Goal: Task Accomplishment & Management: Manage account settings

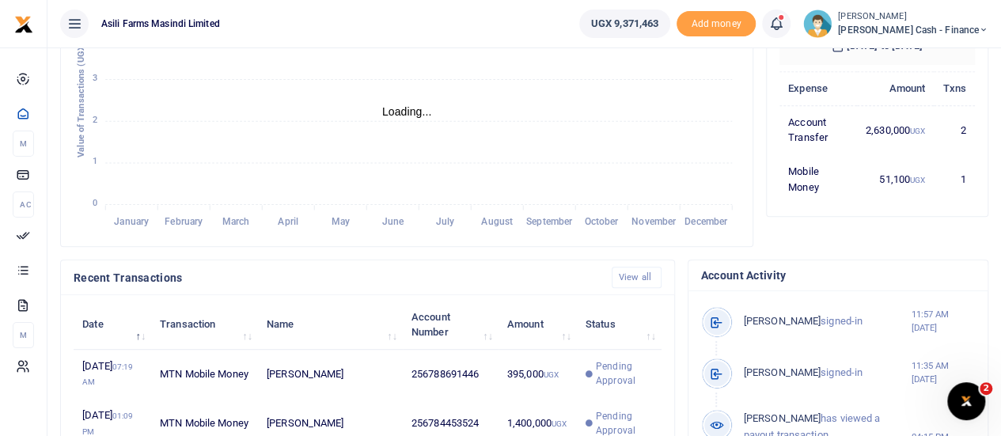
scroll to position [475, 0]
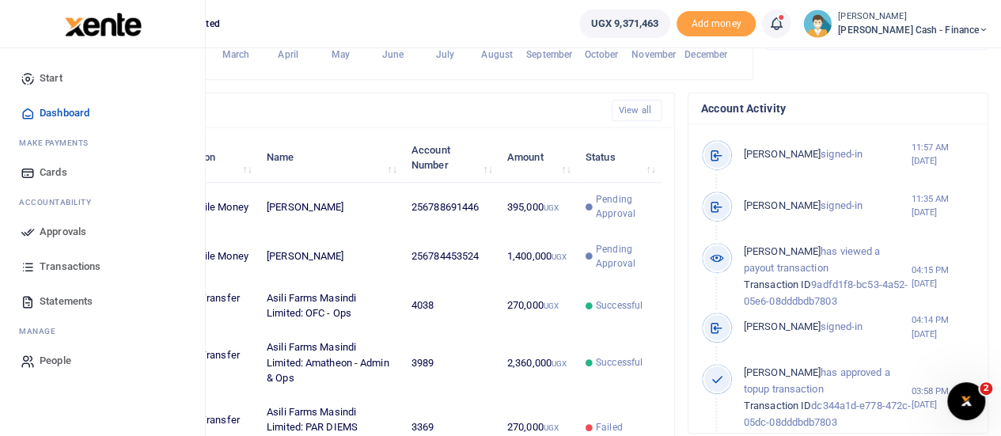
click at [47, 231] on span "Approvals" at bounding box center [63, 232] width 47 height 16
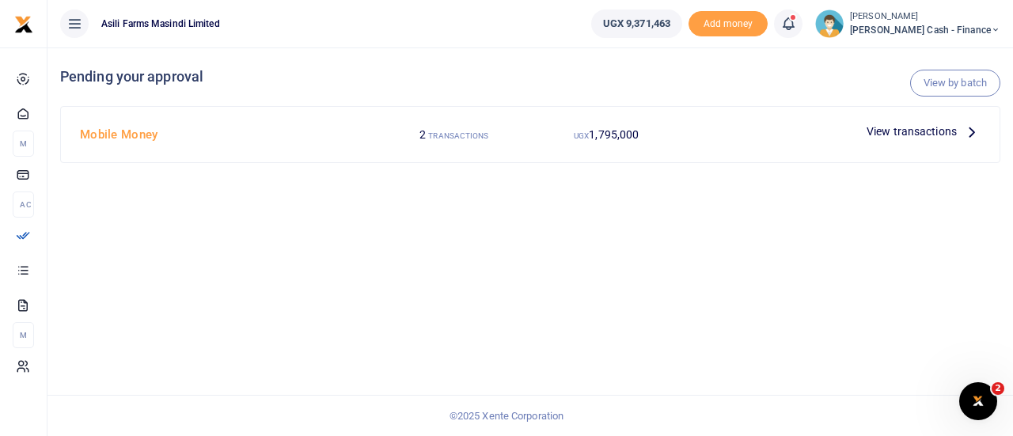
click at [931, 131] on span "View transactions" at bounding box center [912, 131] width 90 height 17
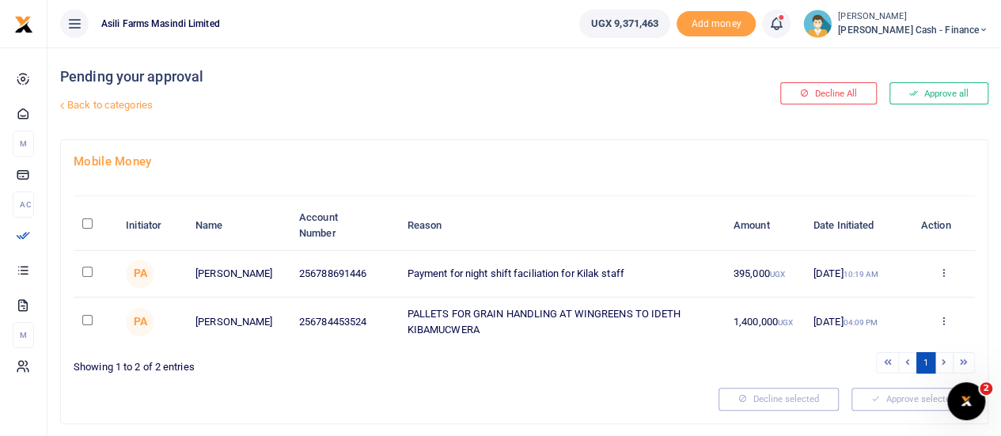
click at [86, 322] on input "checkbox" at bounding box center [87, 320] width 10 height 10
checkbox input "true"
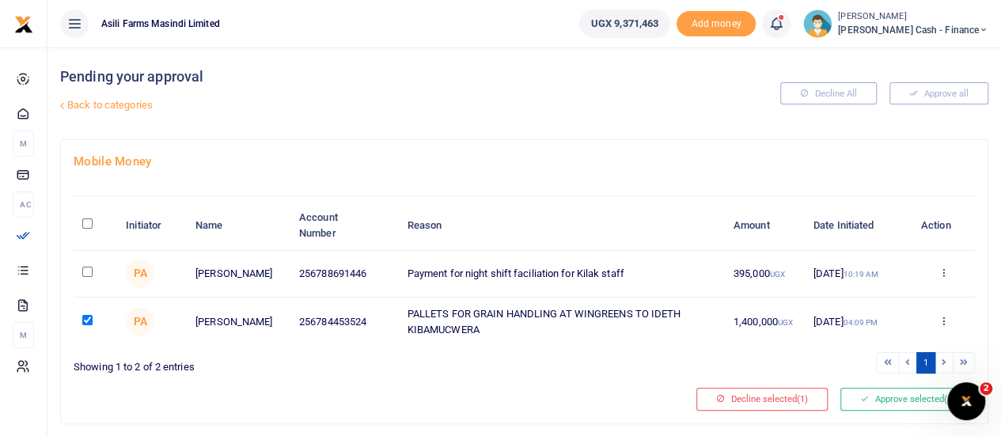
click at [947, 317] on icon at bounding box center [943, 320] width 10 height 11
click at [870, 413] on link "Details" at bounding box center [884, 419] width 125 height 22
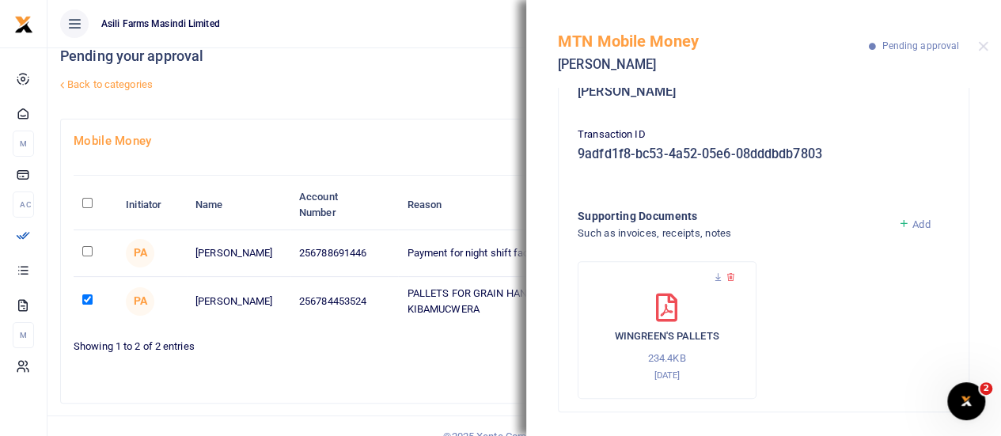
scroll to position [40, 0]
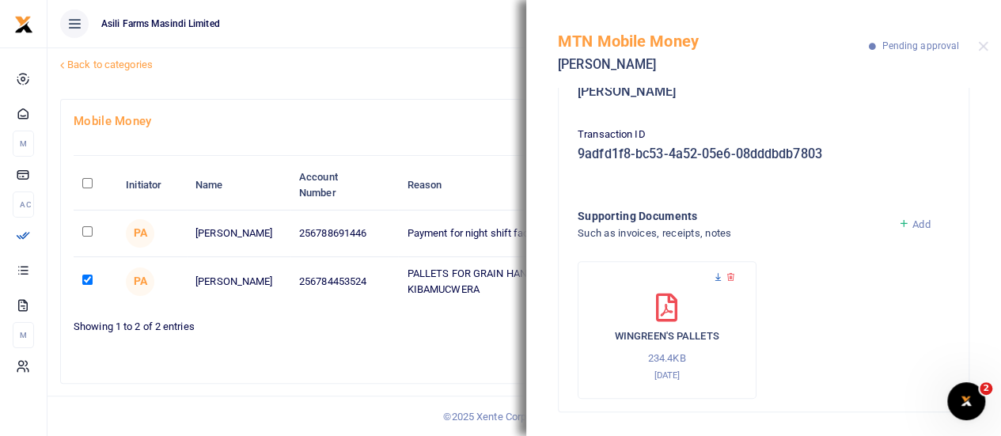
click at [717, 275] on icon at bounding box center [718, 277] width 10 height 10
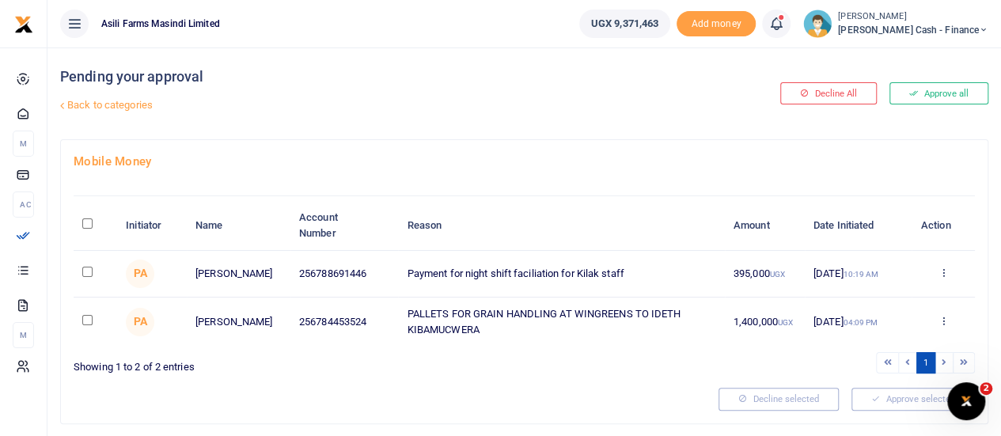
click at [82, 322] on input "checkbox" at bounding box center [87, 320] width 10 height 10
checkbox input "true"
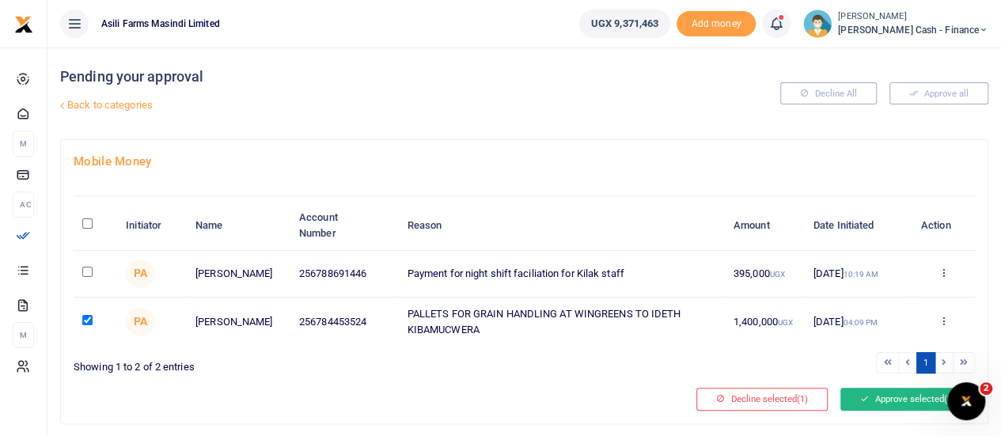
click at [898, 400] on button "Approve selected (1)" at bounding box center [908, 399] width 135 height 22
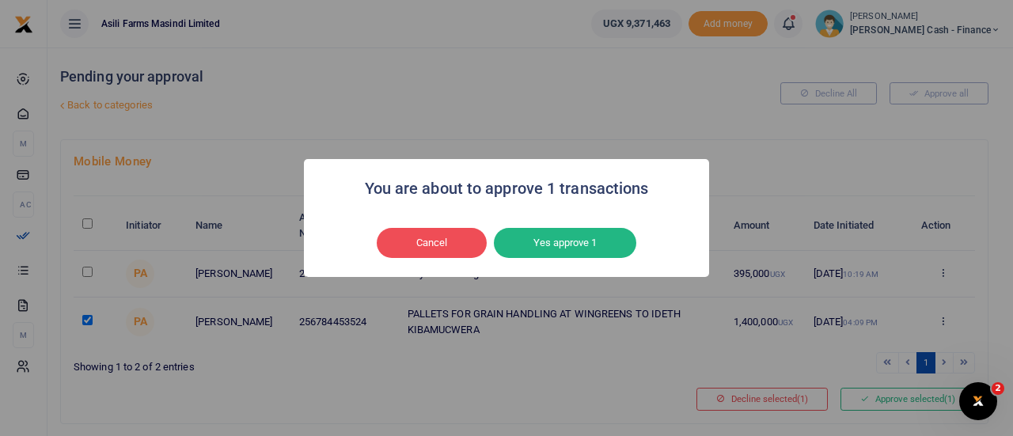
click at [560, 230] on button "Yes approve 1" at bounding box center [565, 243] width 142 height 30
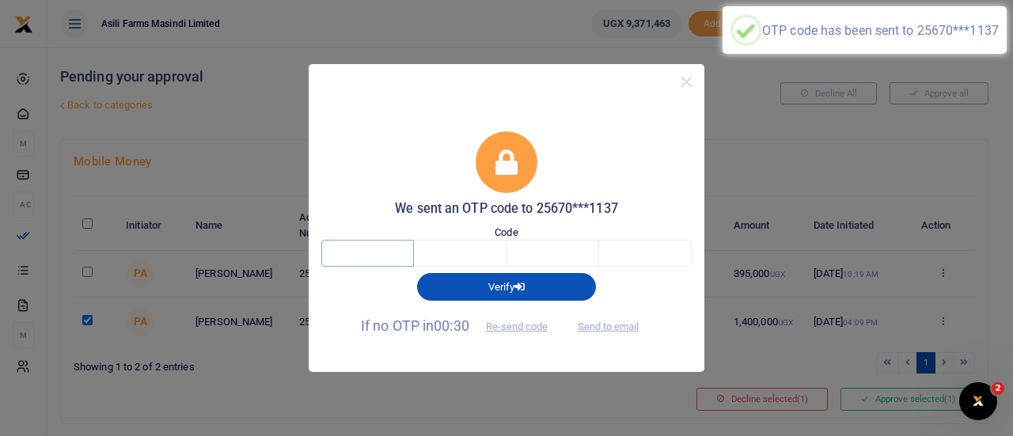
click at [355, 260] on input "text" at bounding box center [367, 253] width 93 height 27
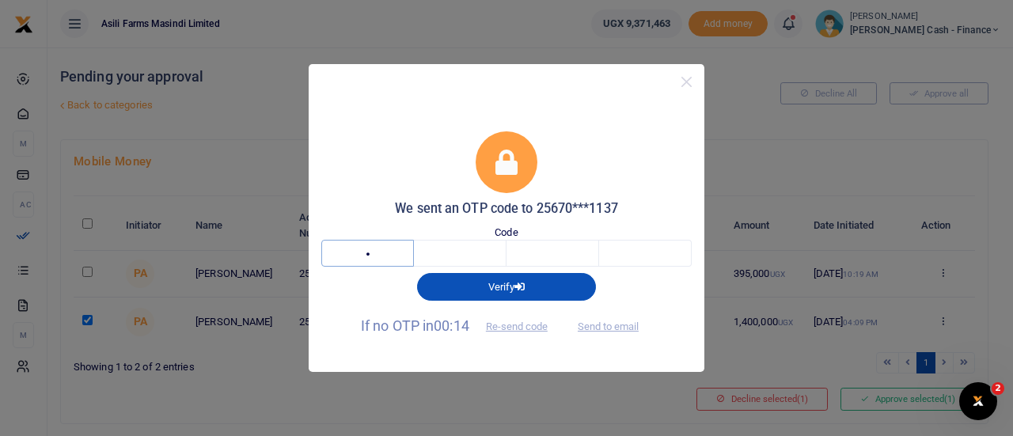
type input "6"
type input "2"
type input "7"
type input "2"
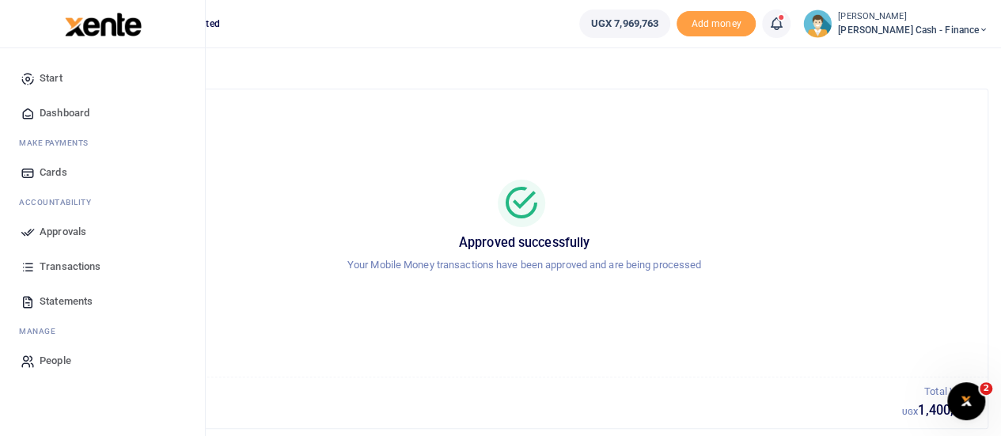
click at [87, 271] on span "Transactions" at bounding box center [70, 267] width 61 height 16
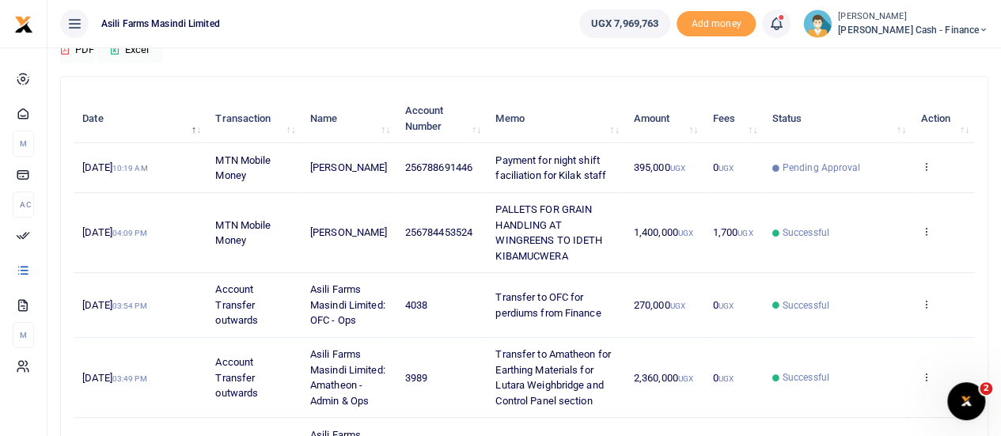
scroll to position [158, 0]
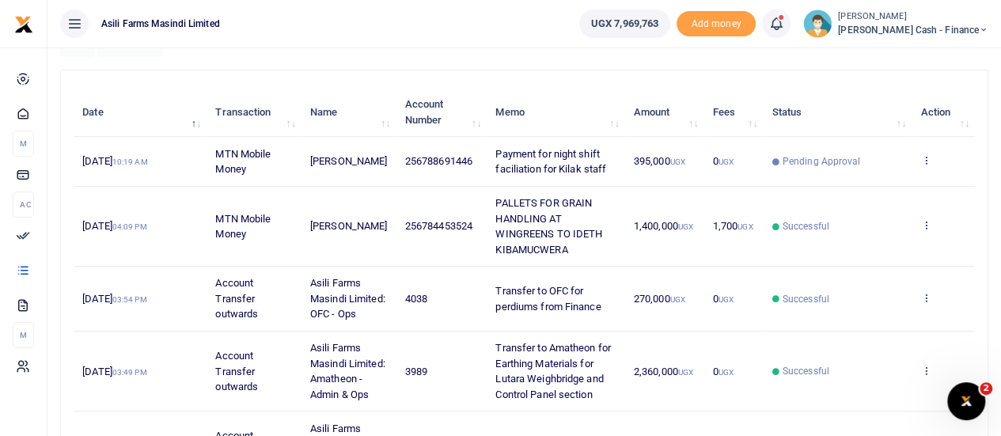
click at [928, 227] on icon at bounding box center [925, 224] width 10 height 11
click at [865, 251] on link "View details" at bounding box center [868, 252] width 125 height 22
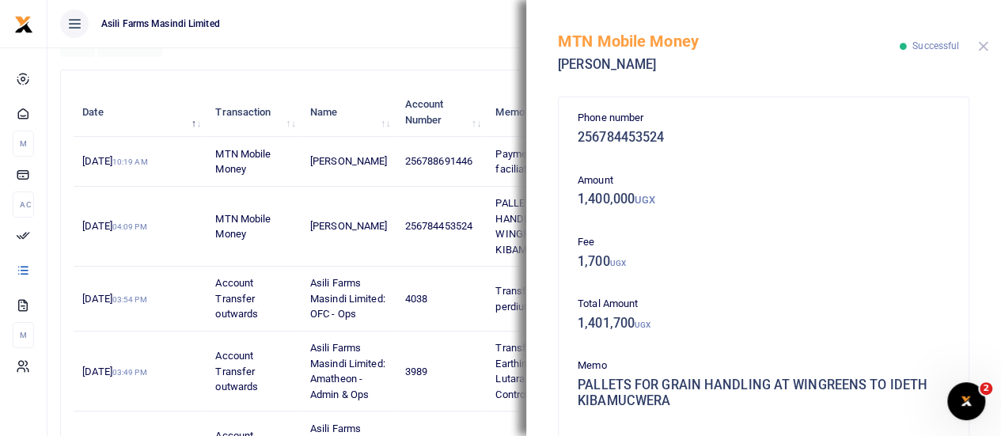
click at [981, 49] on button "Close" at bounding box center [983, 46] width 10 height 10
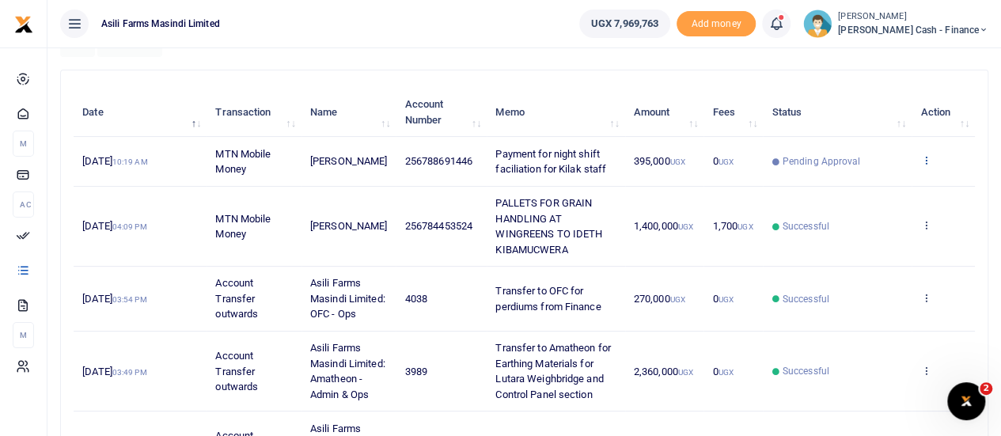
click at [924, 165] on link at bounding box center [925, 161] width 10 height 12
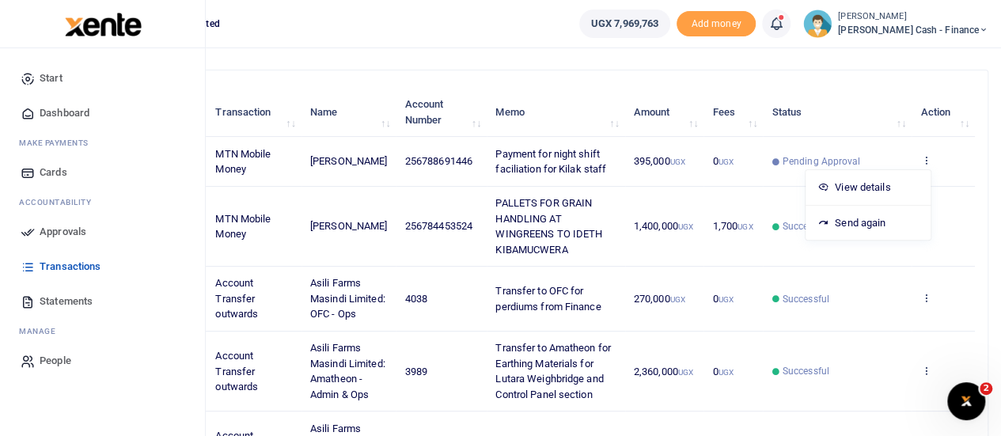
click at [55, 226] on span "Approvals" at bounding box center [63, 232] width 47 height 16
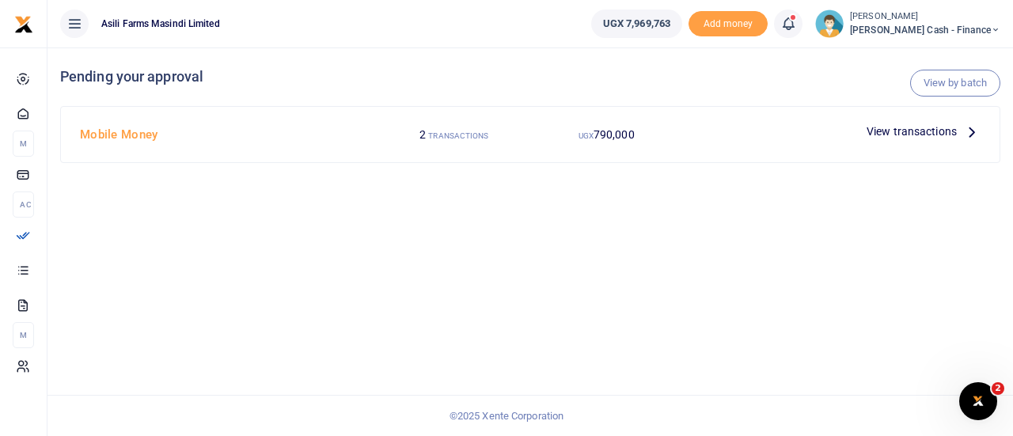
click at [966, 131] on icon at bounding box center [971, 131] width 17 height 17
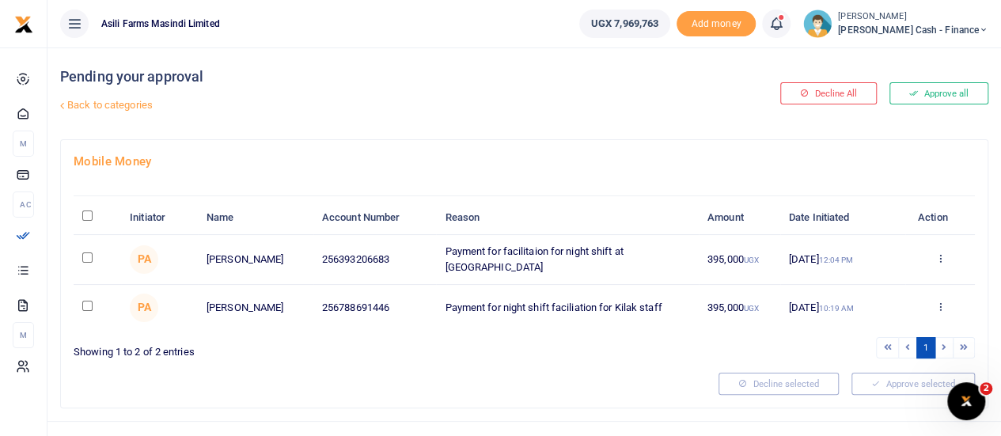
click at [882, 265] on td "[DATE] 12:04 PM" at bounding box center [842, 259] width 125 height 49
click at [948, 263] on div "Approve Decline Details" at bounding box center [940, 260] width 52 height 16
click at [939, 256] on icon at bounding box center [940, 257] width 10 height 11
click at [871, 348] on link "Details" at bounding box center [881, 354] width 125 height 22
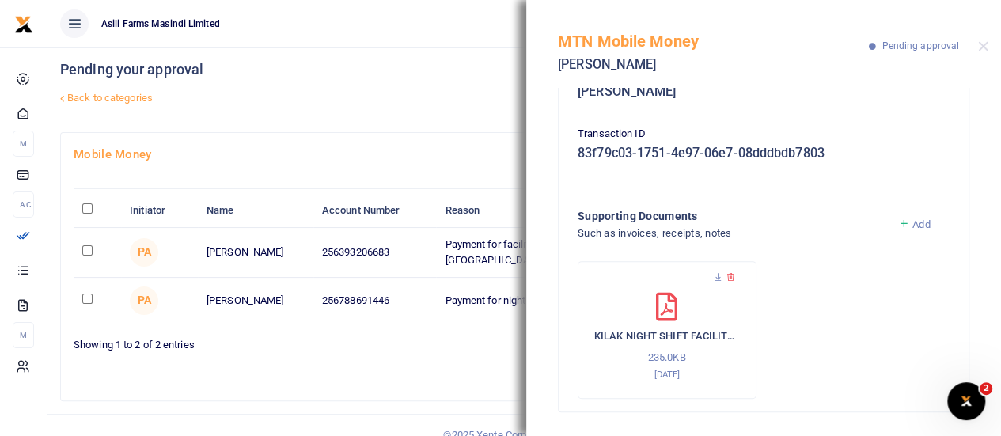
scroll to position [21, 0]
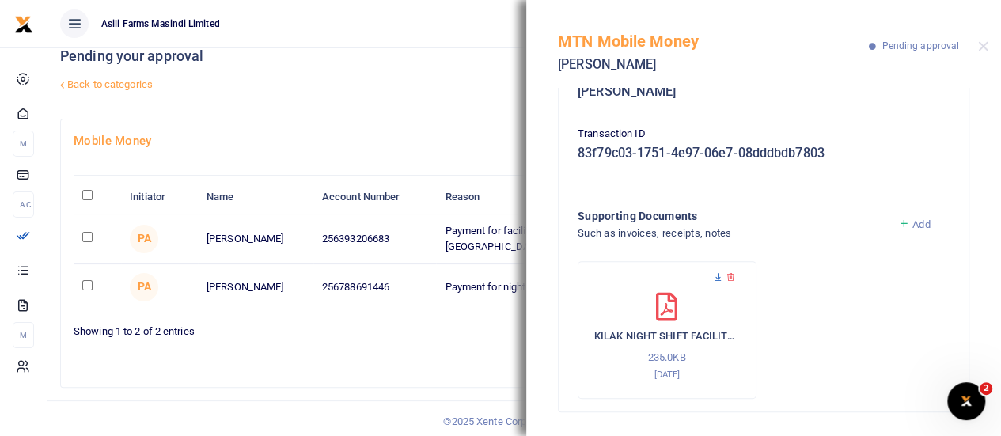
click at [717, 273] on icon at bounding box center [718, 277] width 10 height 10
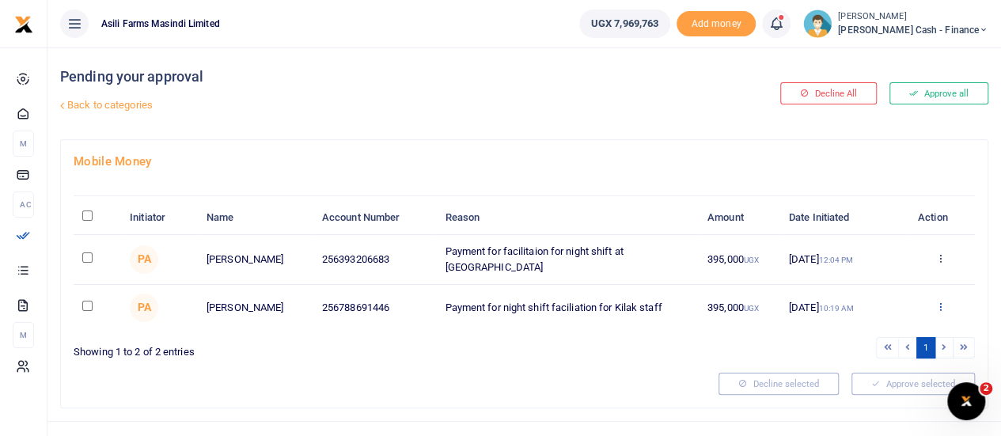
click at [939, 305] on icon at bounding box center [940, 306] width 10 height 11
click at [878, 363] on link "Decline" at bounding box center [881, 366] width 125 height 22
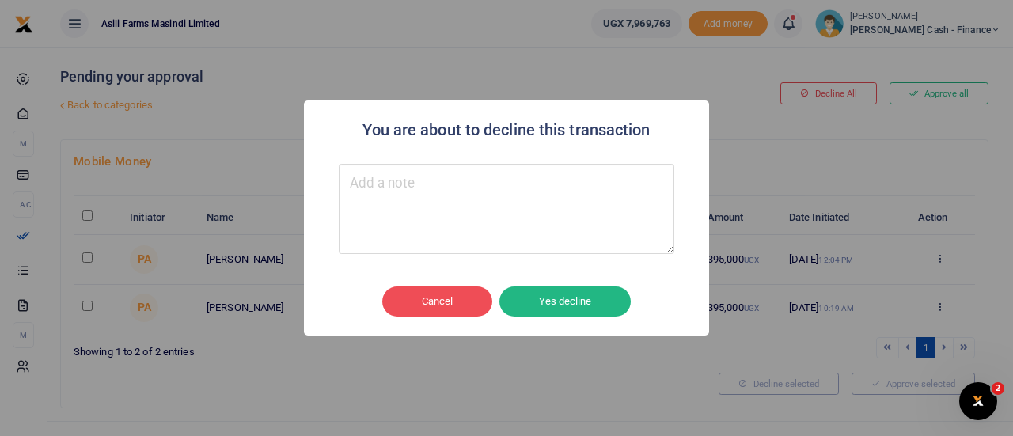
click at [400, 188] on textarea "Type your message here" at bounding box center [507, 209] width 336 height 90
type textarea "Cancelled"
click at [572, 305] on button "Yes decline" at bounding box center [564, 301] width 131 height 30
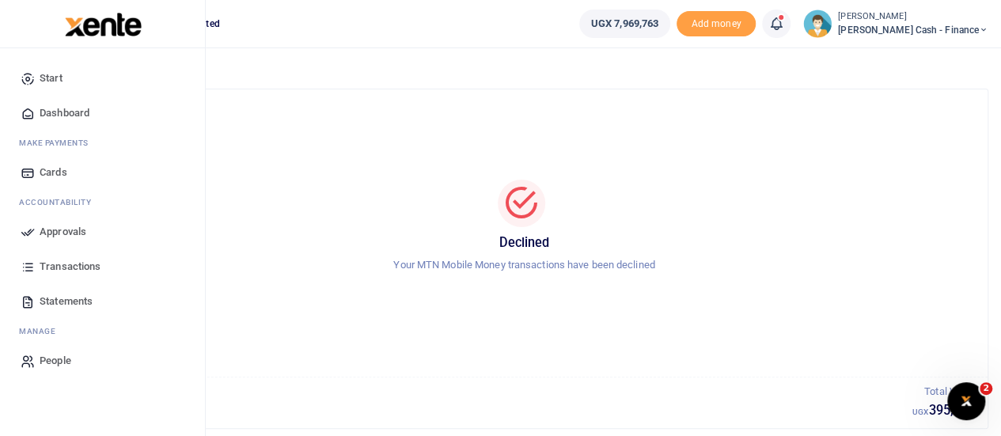
click at [65, 230] on span "Approvals" at bounding box center [63, 232] width 47 height 16
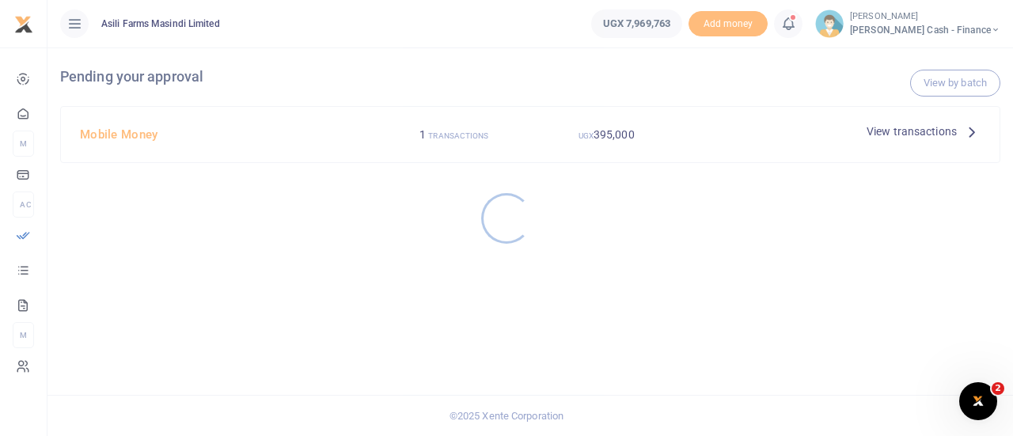
click at [966, 130] on div at bounding box center [506, 218] width 1013 height 436
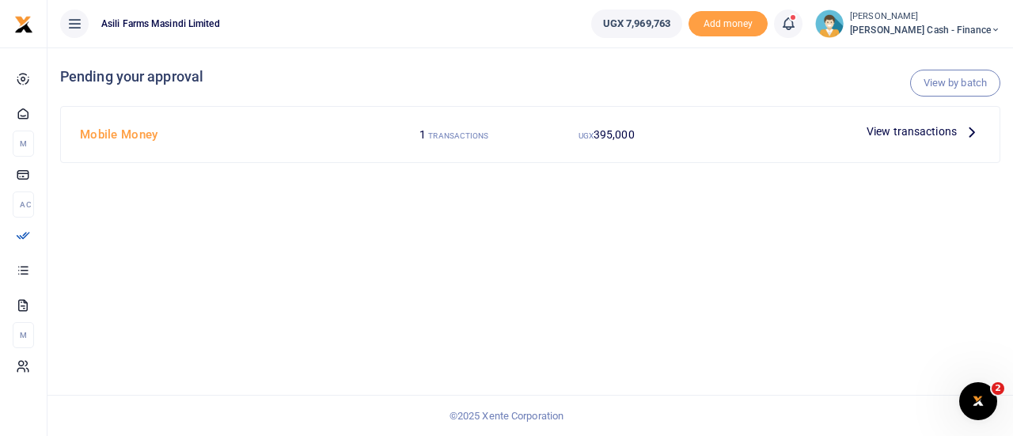
click at [970, 133] on icon at bounding box center [971, 131] width 17 height 17
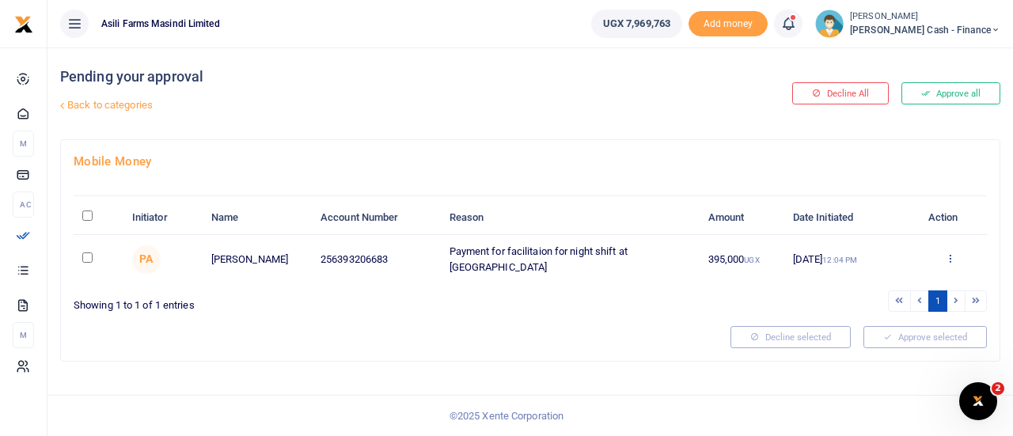
click at [951, 254] on icon at bounding box center [950, 257] width 10 height 11
click at [90, 211] on input "\a \a : activate to sort column descending" at bounding box center [87, 216] width 10 height 10
checkbox input "true"
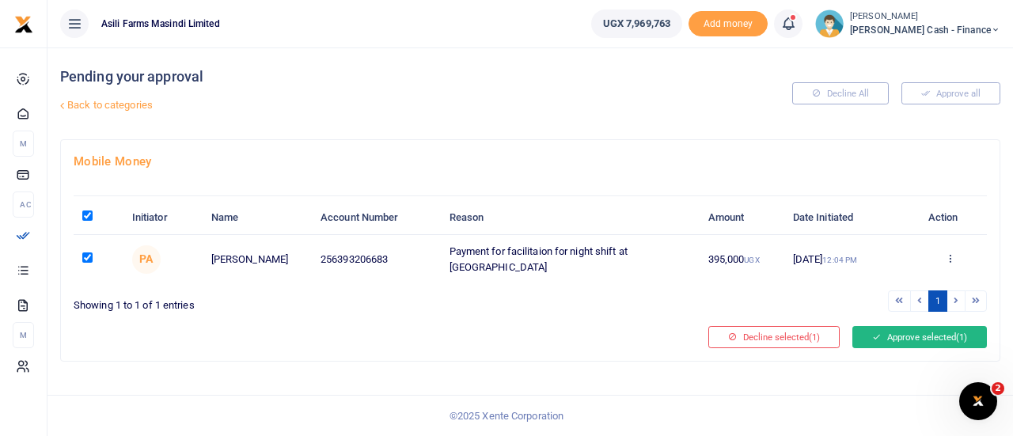
click at [924, 336] on button "Approve selected (1)" at bounding box center [919, 337] width 135 height 22
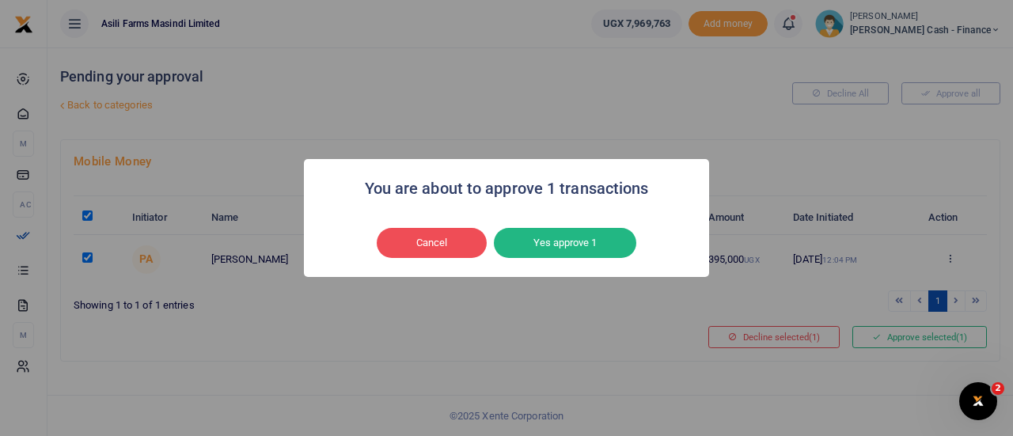
click at [566, 240] on button "Yes approve 1" at bounding box center [565, 243] width 142 height 30
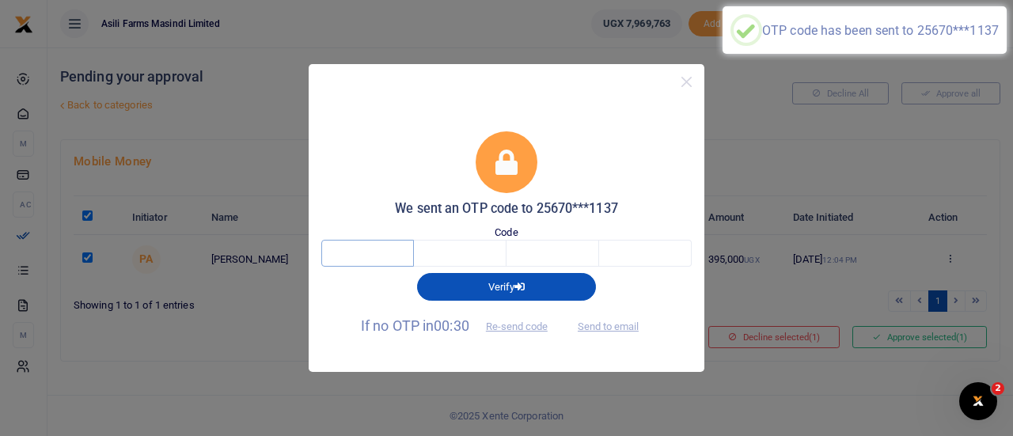
click at [387, 252] on input "text" at bounding box center [367, 253] width 93 height 27
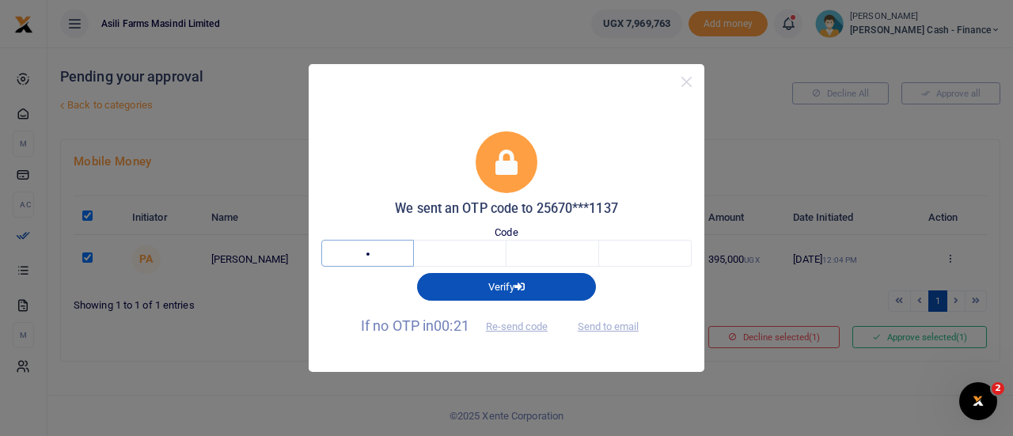
type input "5"
type input "6"
type input "1"
type input "8"
